Goal: Information Seeking & Learning: Learn about a topic

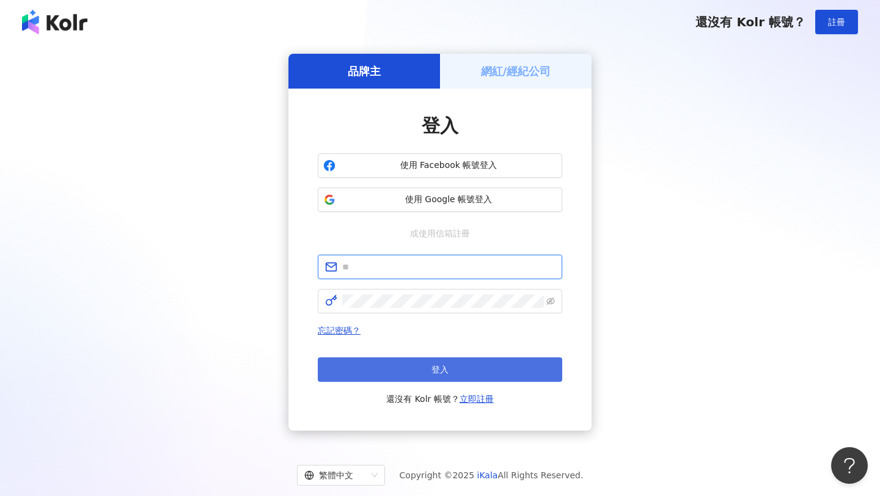
type input "**********"
click at [459, 368] on button "登入" at bounding box center [440, 369] width 244 height 24
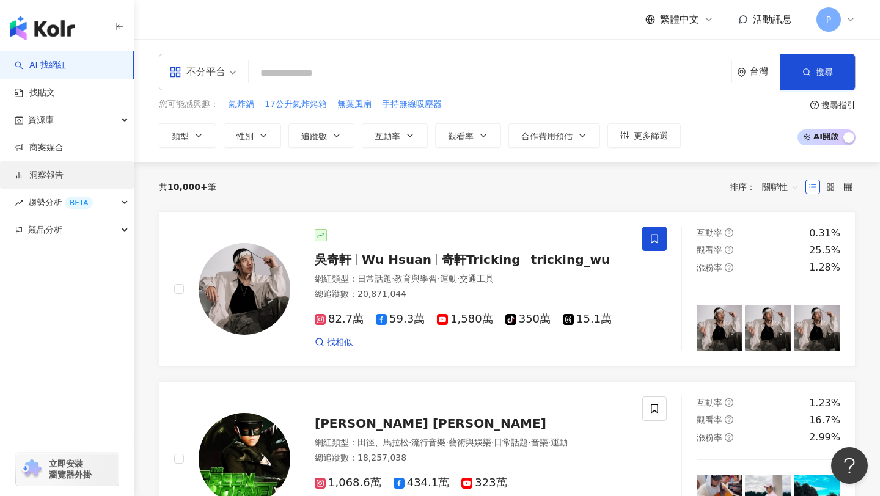
click at [64, 181] on link "洞察報告" at bounding box center [39, 175] width 49 height 12
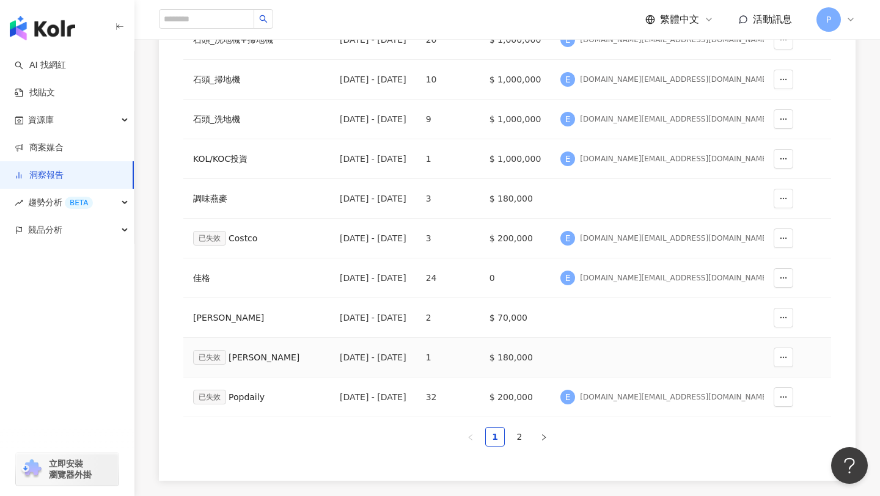
scroll to position [234, 0]
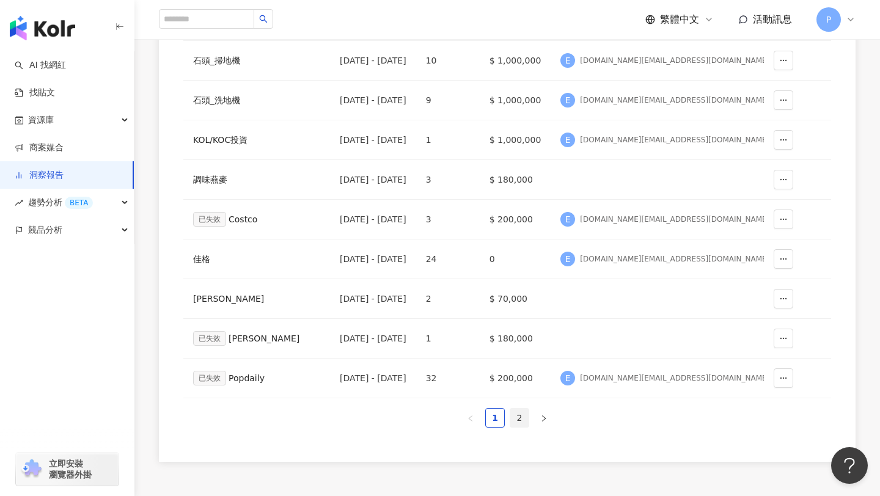
click at [521, 411] on link "2" at bounding box center [519, 418] width 18 height 18
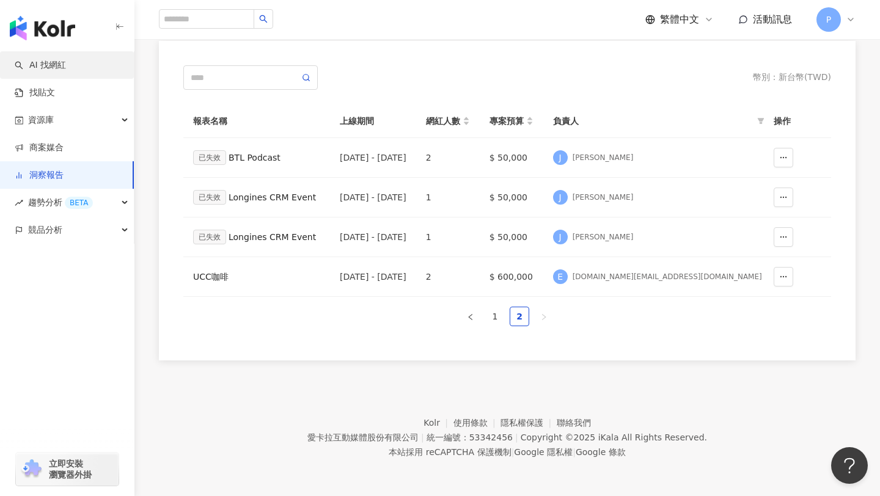
click at [66, 63] on link "AI 找網紅" at bounding box center [40, 65] width 51 height 12
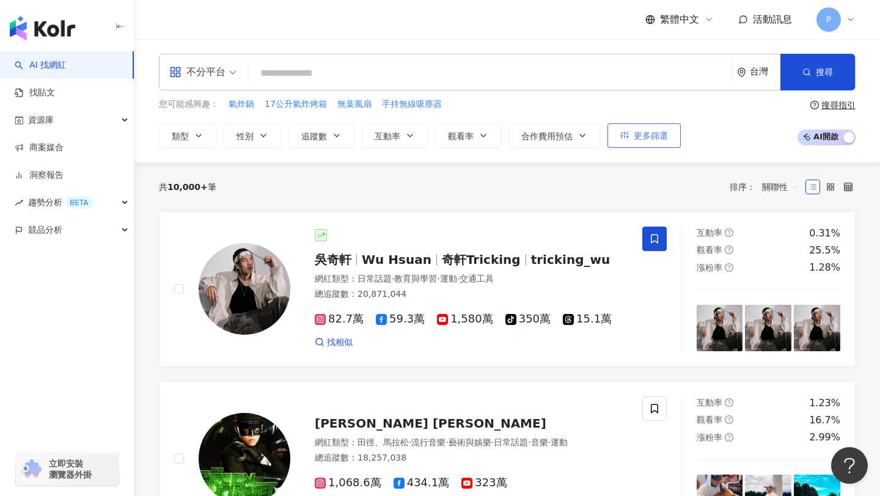
click at [629, 135] on button "更多篩選" at bounding box center [643, 135] width 73 height 24
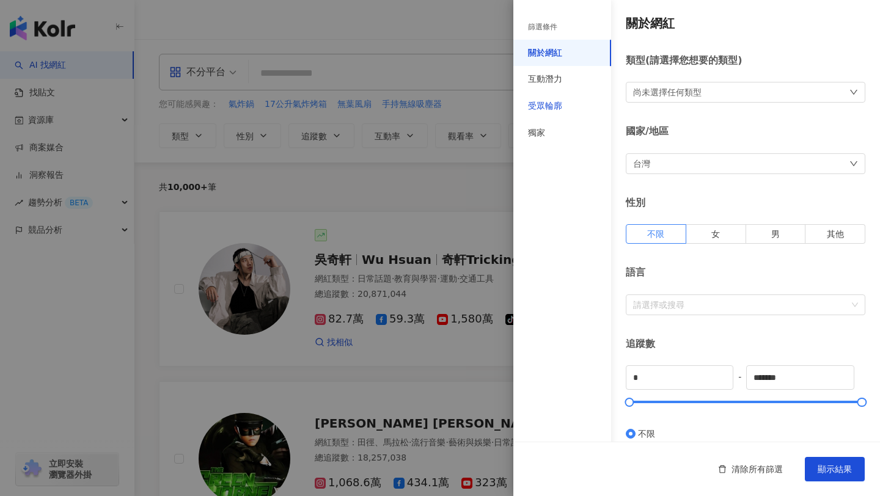
click at [548, 104] on div "受眾輪廓" at bounding box center [545, 106] width 34 height 12
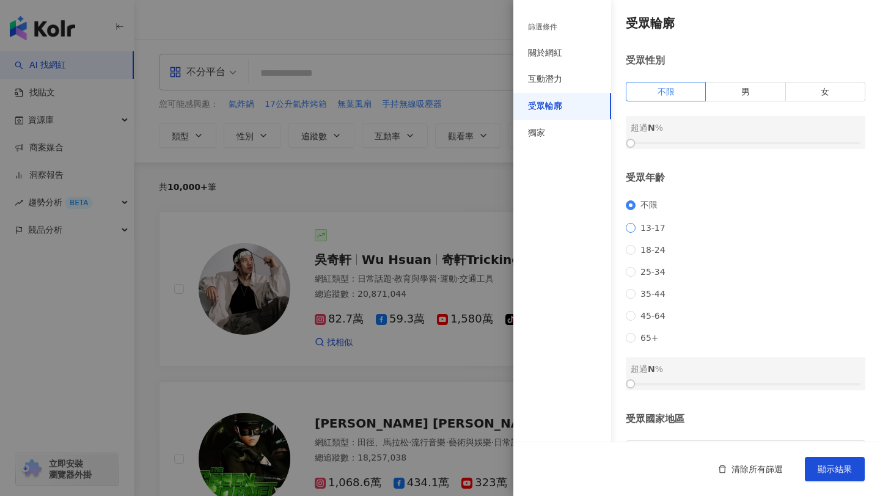
click at [629, 233] on label "13-17" at bounding box center [648, 228] width 45 height 10
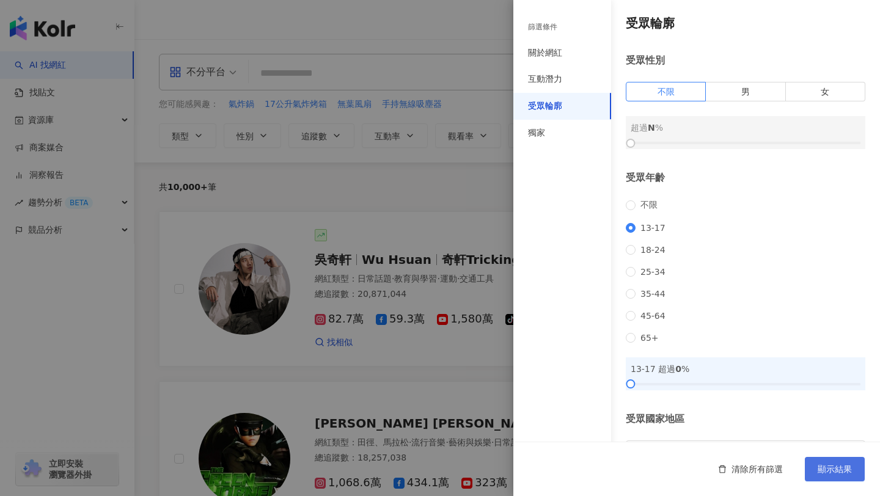
click at [830, 467] on span "顯示結果" at bounding box center [834, 469] width 34 height 10
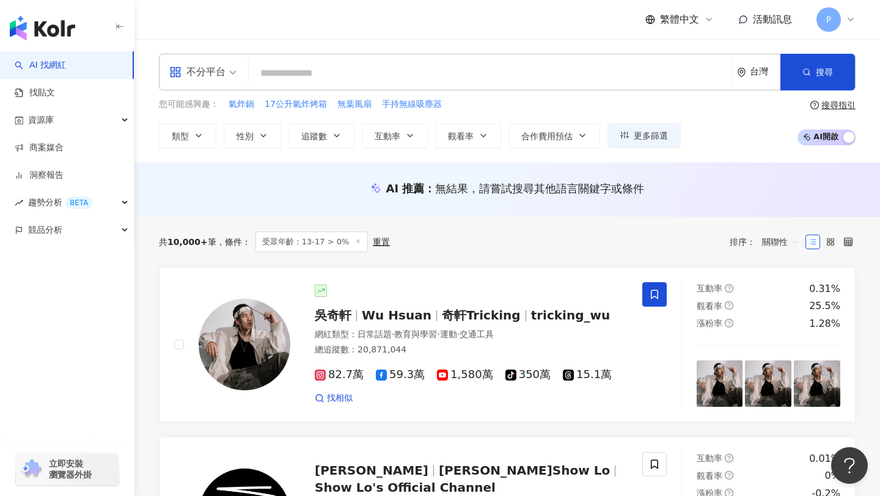
click at [335, 242] on span "受眾年齡：13-17 > 0%" at bounding box center [311, 242] width 113 height 21
click at [373, 244] on div "重置" at bounding box center [381, 242] width 17 height 10
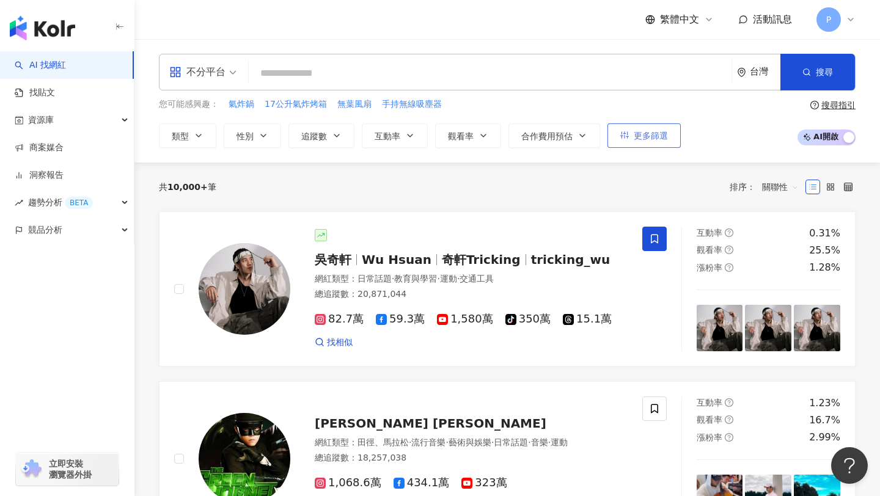
click at [639, 140] on span "更多篩選" at bounding box center [650, 136] width 34 height 10
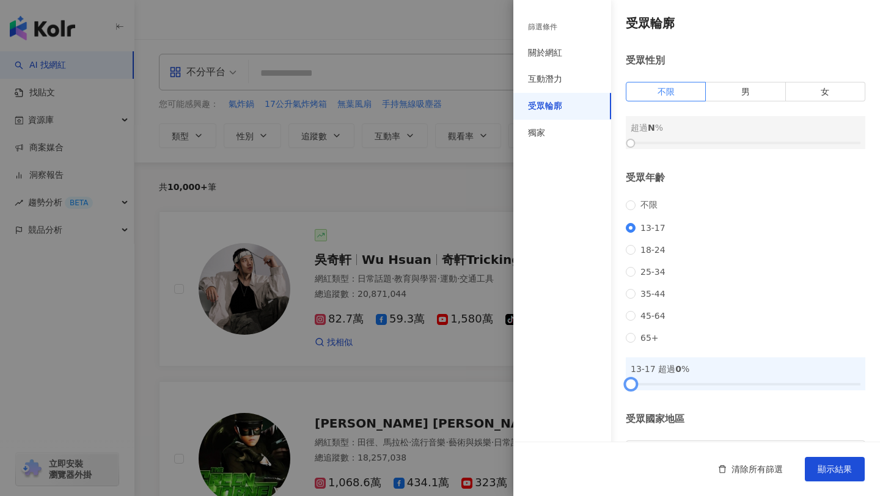
click at [739, 388] on div at bounding box center [745, 384] width 230 height 7
drag, startPoint x: 739, startPoint y: 403, endPoint x: 746, endPoint y: 404, distance: 7.4
click at [746, 387] on div at bounding box center [745, 384] width 7 height 7
click at [830, 475] on button "顯示結果" at bounding box center [835, 469] width 60 height 24
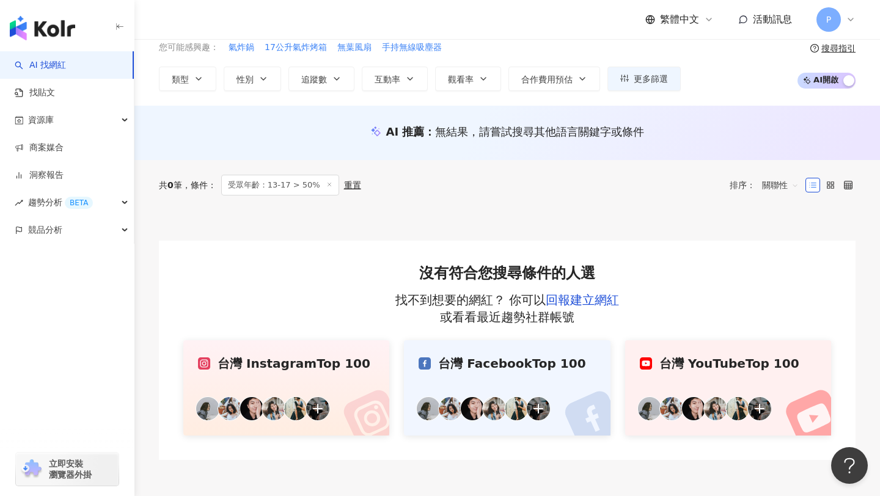
scroll to position [156, 0]
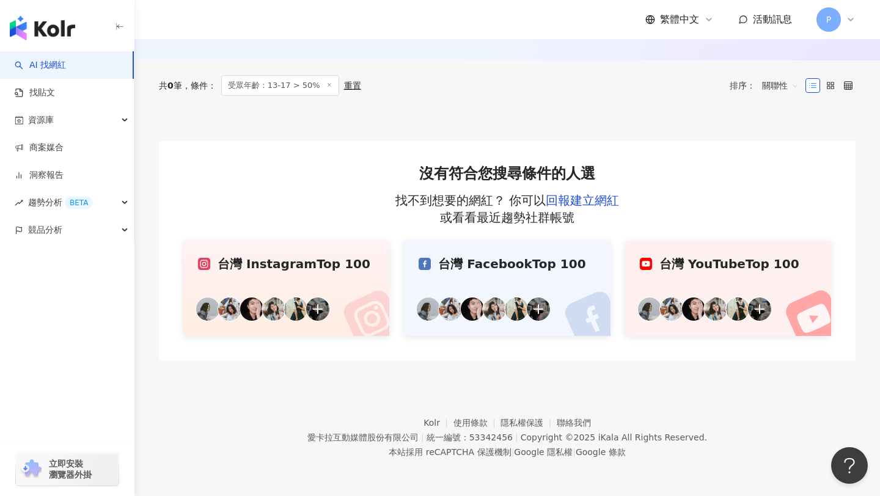
click at [310, 85] on span "受眾年齡：13-17 > 50%" at bounding box center [280, 85] width 118 height 21
click at [810, 87] on icon at bounding box center [812, 85] width 9 height 9
click at [354, 87] on div "重置" at bounding box center [352, 86] width 17 height 10
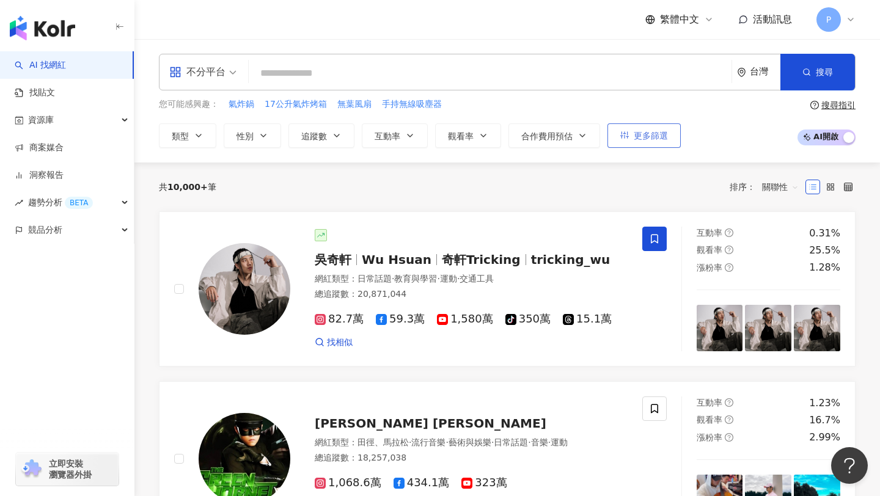
click at [654, 139] on span "更多篩選" at bounding box center [650, 136] width 34 height 10
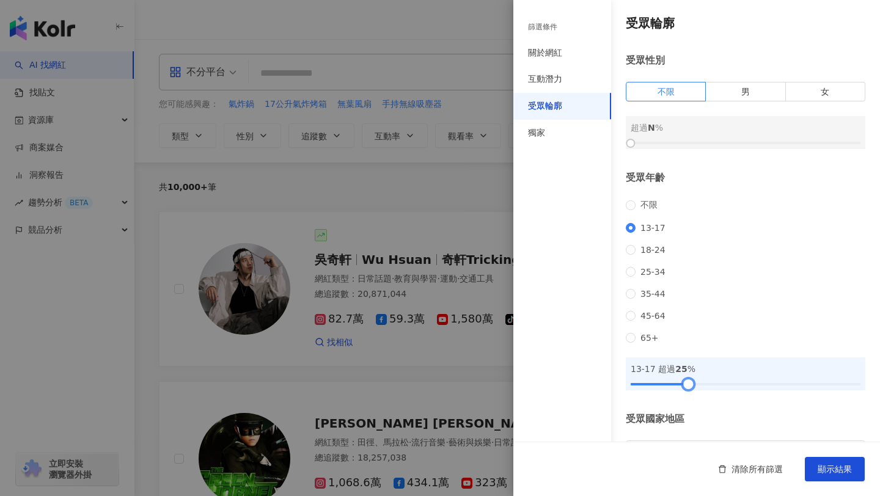
drag, startPoint x: 743, startPoint y: 403, endPoint x: 686, endPoint y: 417, distance: 58.4
click at [686, 417] on div "受眾輪廓 受眾性別 不限 男 女 超過 N % 受眾年齡 不限 13-17 18-24 25-34 35-44 45-64 65+ 13-17 超過 25 %…" at bounding box center [696, 262] width 367 height 524
click at [844, 473] on span "顯示結果" at bounding box center [834, 469] width 34 height 10
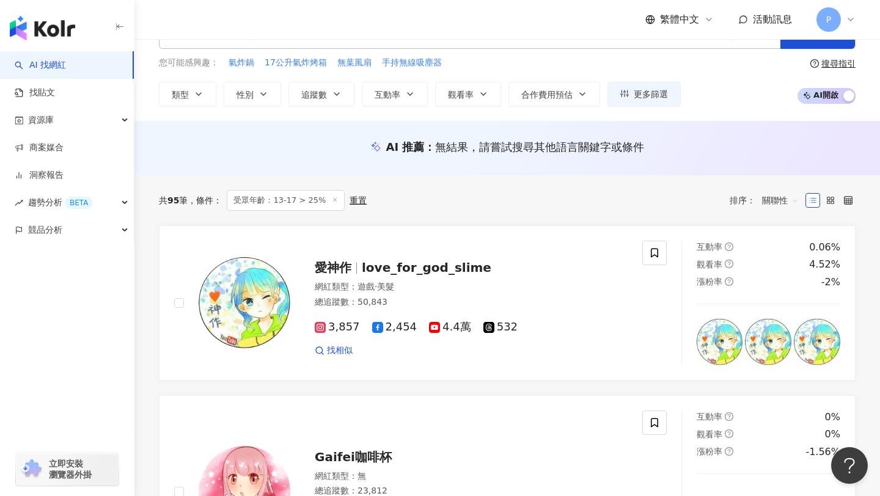
scroll to position [65, 0]
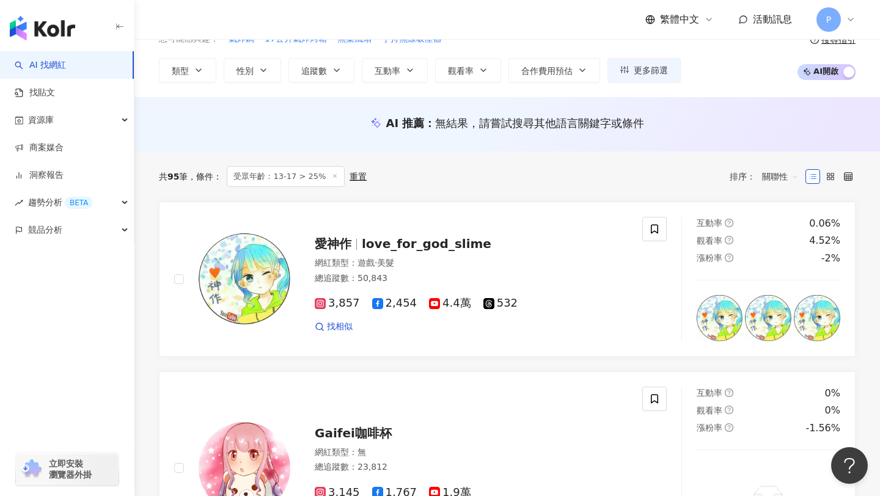
click at [779, 178] on span "關聯性" at bounding box center [780, 177] width 37 height 20
click at [788, 220] on div "追蹤數" at bounding box center [780, 222] width 31 height 13
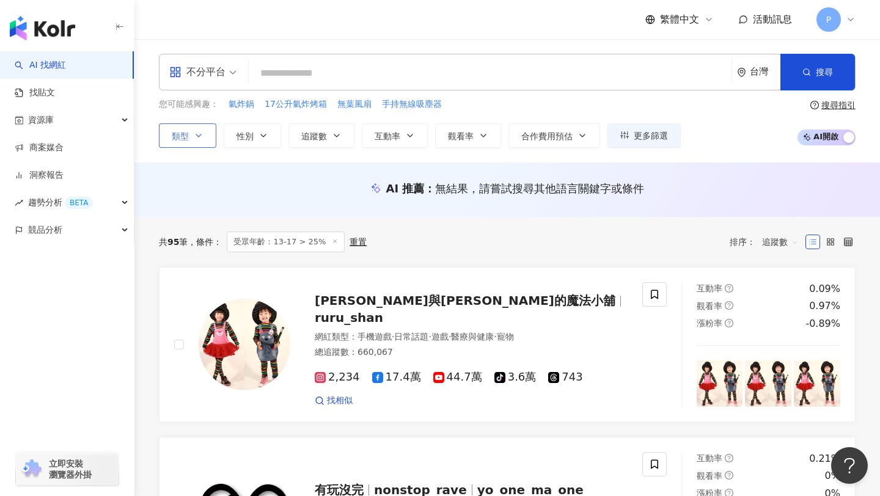
click at [199, 137] on icon "button" at bounding box center [199, 136] width 10 height 10
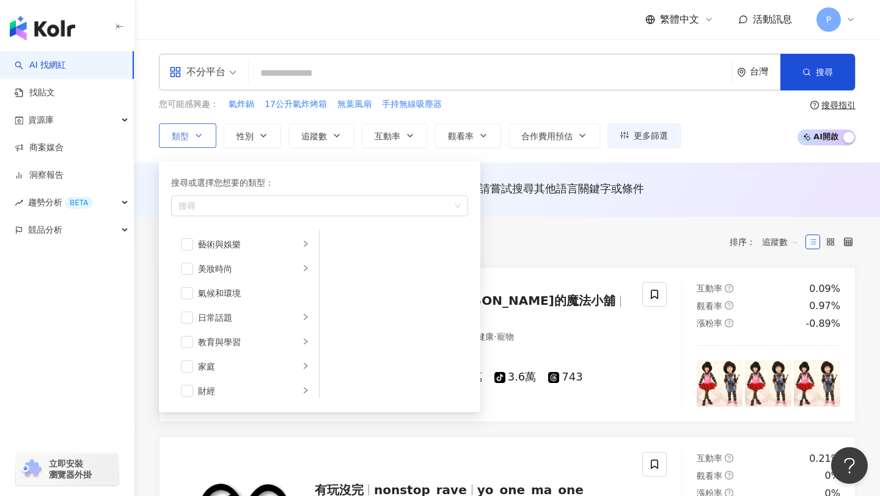
click at [199, 136] on icon "button" at bounding box center [198, 135] width 5 height 2
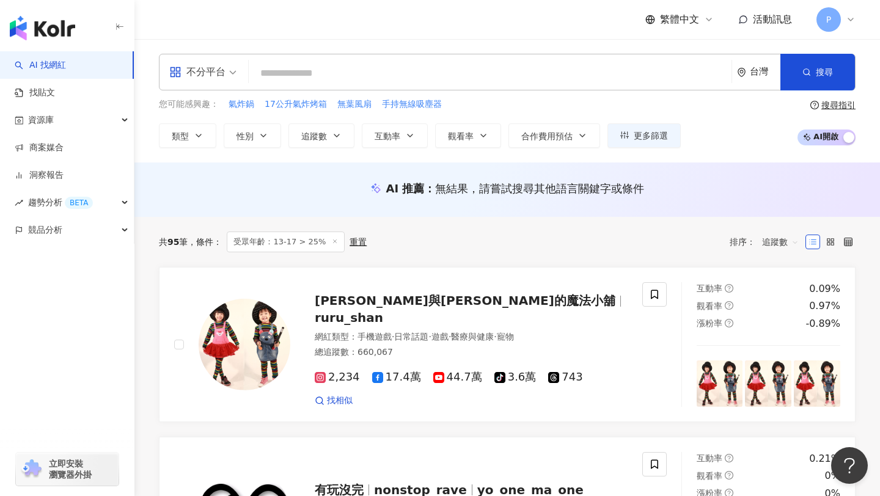
click at [226, 75] on span "不分平台" at bounding box center [202, 72] width 67 height 20
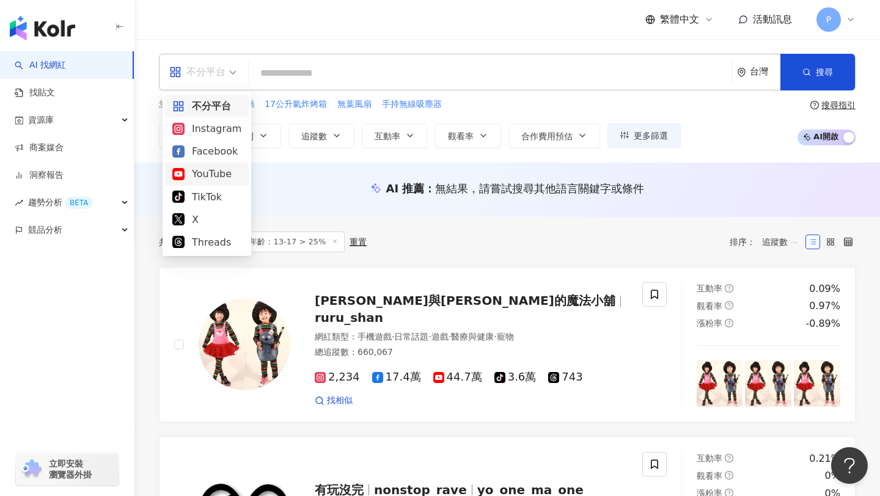
click at [202, 177] on div "YouTube" at bounding box center [206, 173] width 69 height 15
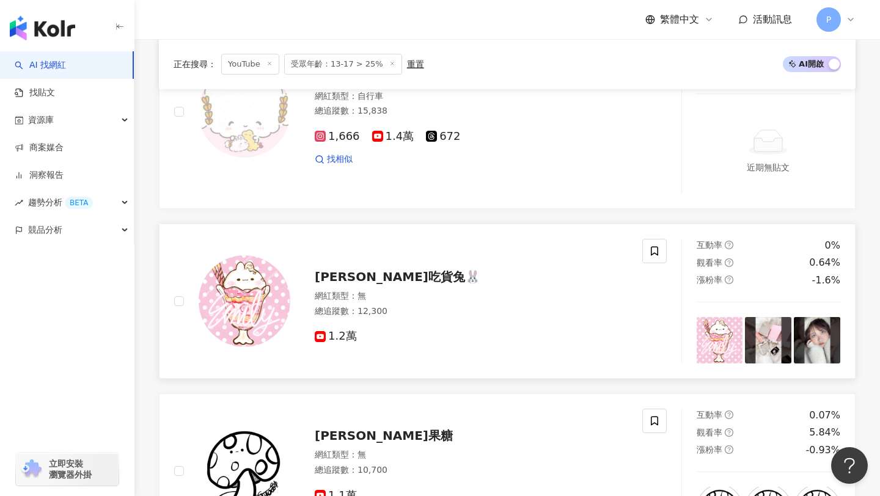
scroll to position [1610, 0]
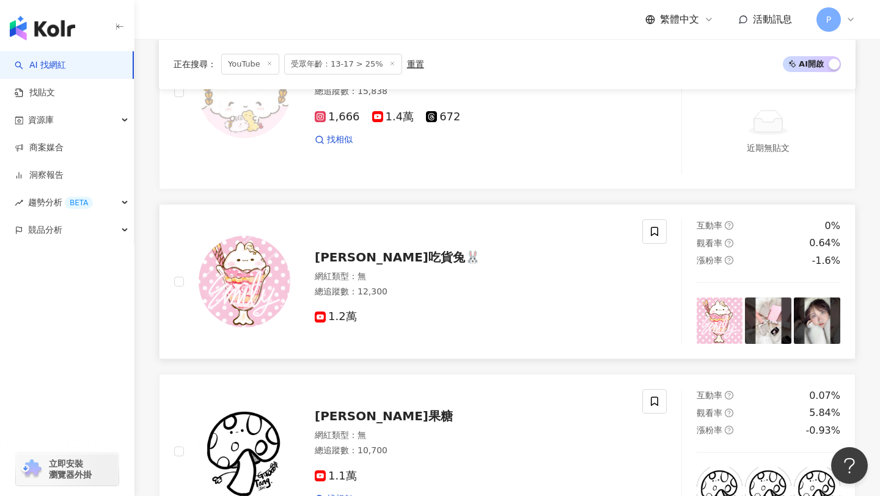
click at [371, 255] on span "Emily吃貨兔🐰" at bounding box center [398, 257] width 166 height 15
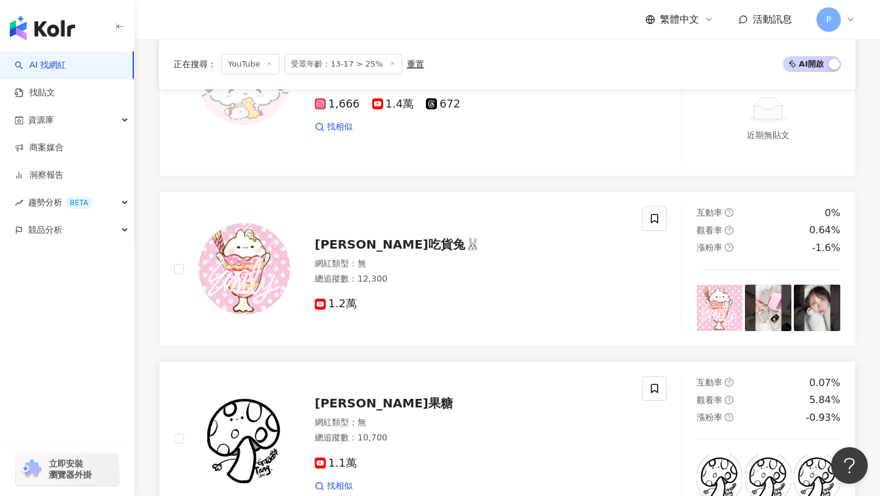
scroll to position [1624, 0]
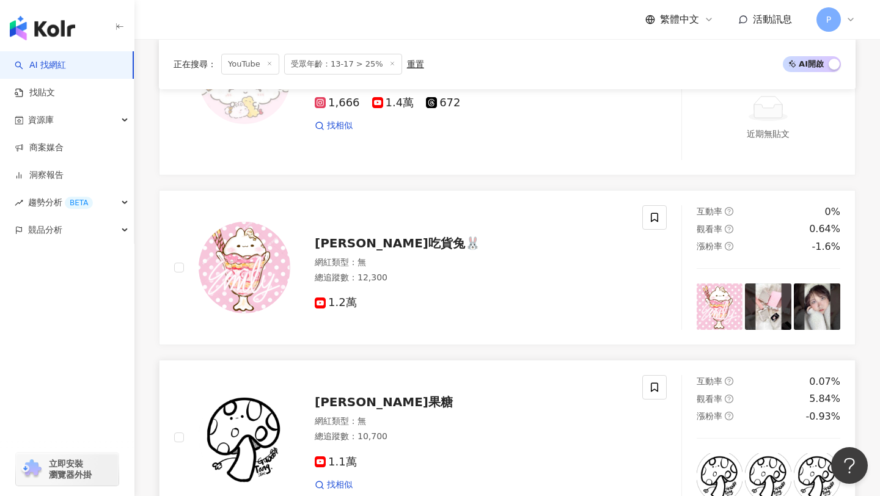
click at [369, 405] on span "Guo Tang果糖" at bounding box center [384, 402] width 138 height 15
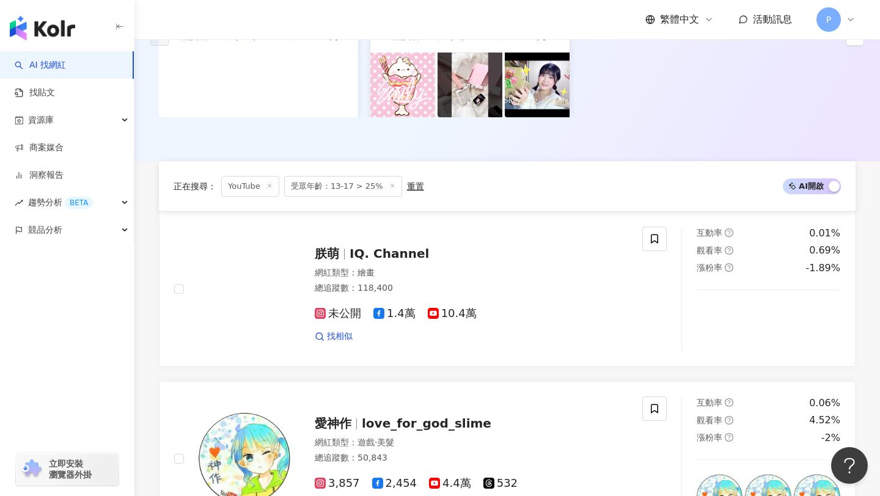
scroll to position [228, 0]
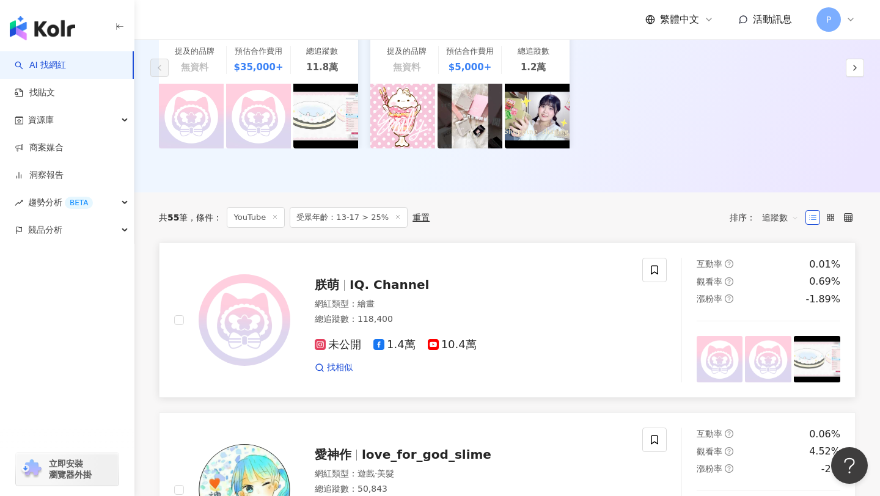
click at [401, 283] on span "IQ. Channel" at bounding box center [388, 284] width 79 height 15
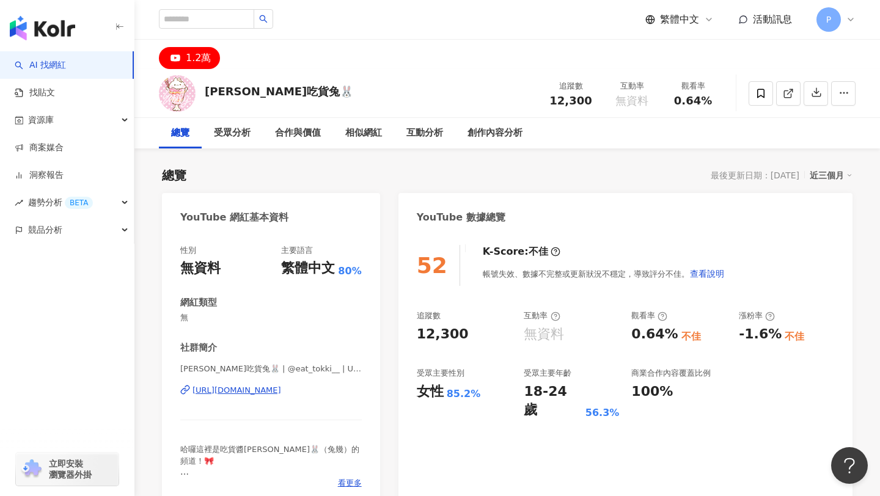
click at [281, 391] on div "https://www.youtube.com/channel/UCqXyleEFi9Kt6KXV6ISqDJA" at bounding box center [236, 390] width 89 height 11
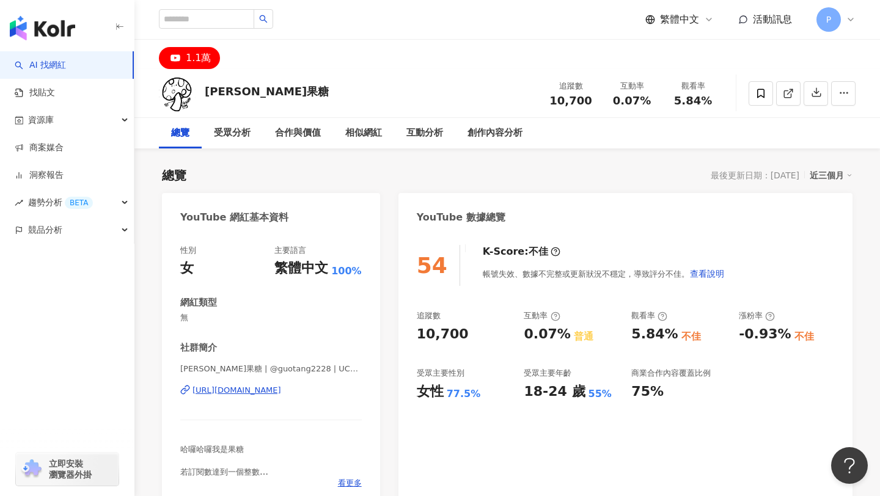
click at [281, 395] on div "https://www.youtube.com/channel/UCobkcGsVV-3Q-ZUKDicVbNQ" at bounding box center [236, 390] width 89 height 11
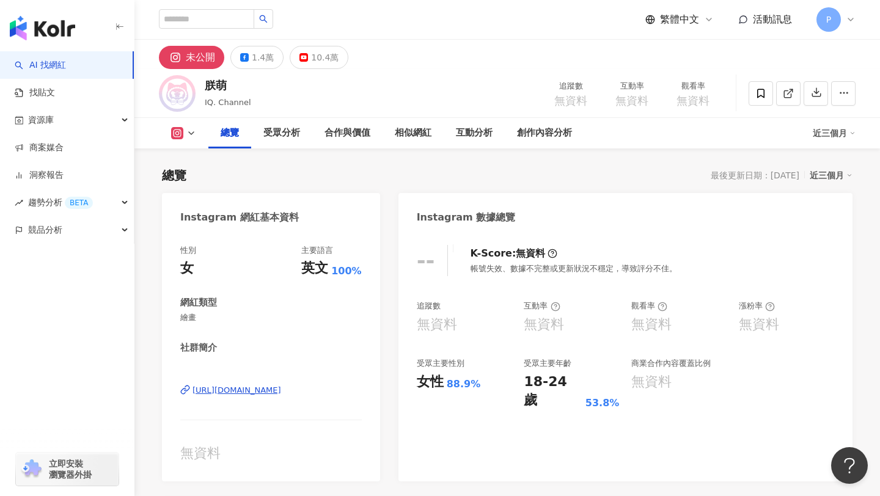
click at [281, 392] on div "[URL][DOMAIN_NAME]" at bounding box center [236, 390] width 89 height 11
